Goal: Check status: Check status

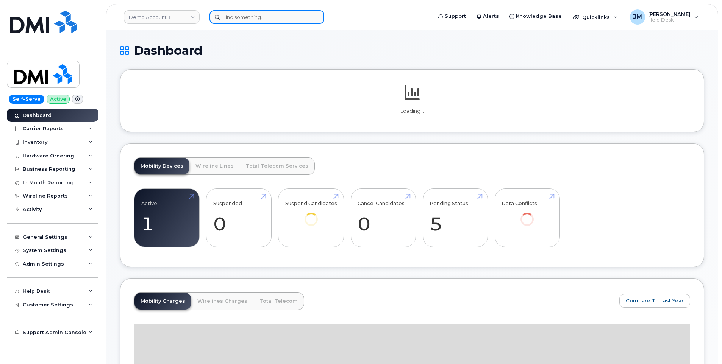
click at [264, 16] on input at bounding box center [266, 17] width 115 height 14
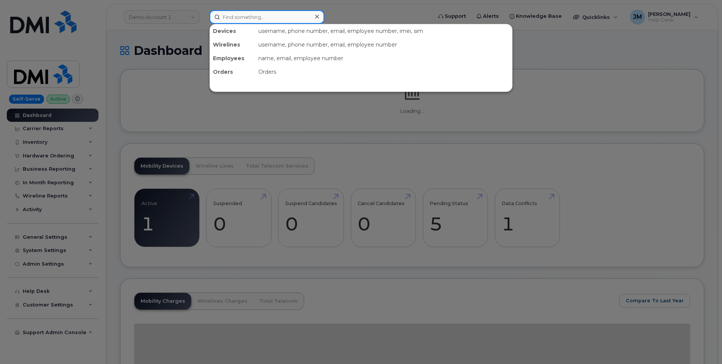
paste input "7078036438"
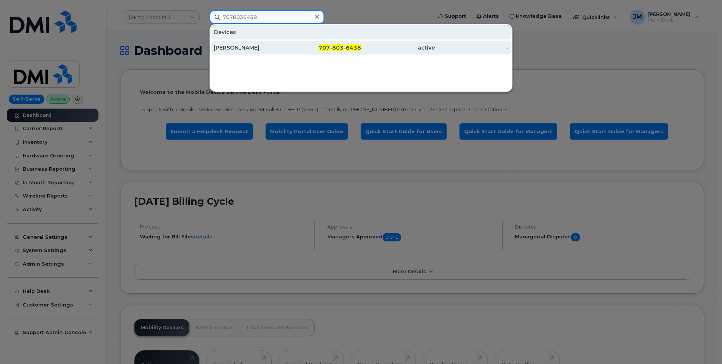
type input "7078036438"
click at [236, 46] on div "[PERSON_NAME]" at bounding box center [251, 48] width 74 height 8
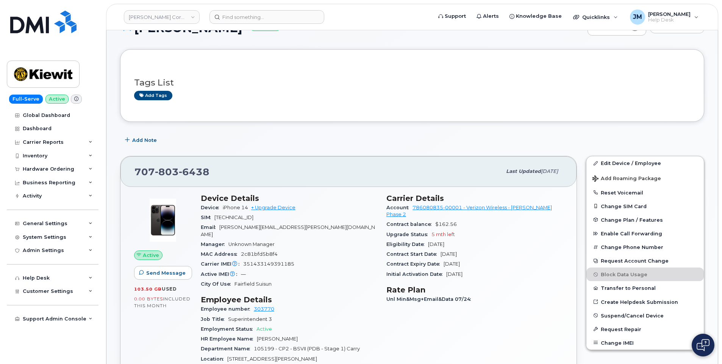
scroll to position [38, 0]
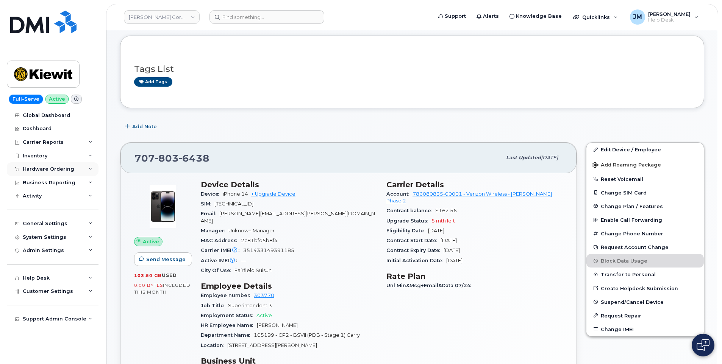
click at [54, 169] on div "Hardware Ordering" at bounding box center [49, 169] width 52 height 6
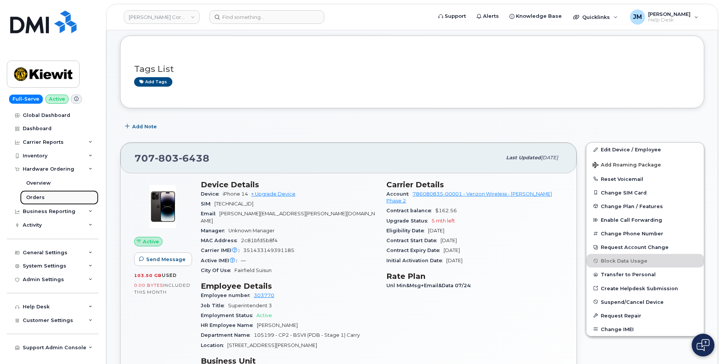
click at [38, 196] on div "Orders" at bounding box center [35, 197] width 19 height 7
